Goal: Complete application form: Complete application form

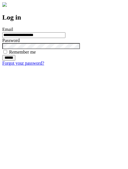
click at [15, 61] on input "******" at bounding box center [8, 58] width 13 height 6
type input "**********"
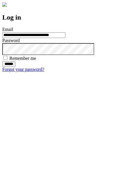
click at [15, 67] on input "******" at bounding box center [8, 64] width 13 height 6
